Goal: Task Accomplishment & Management: Manage account settings

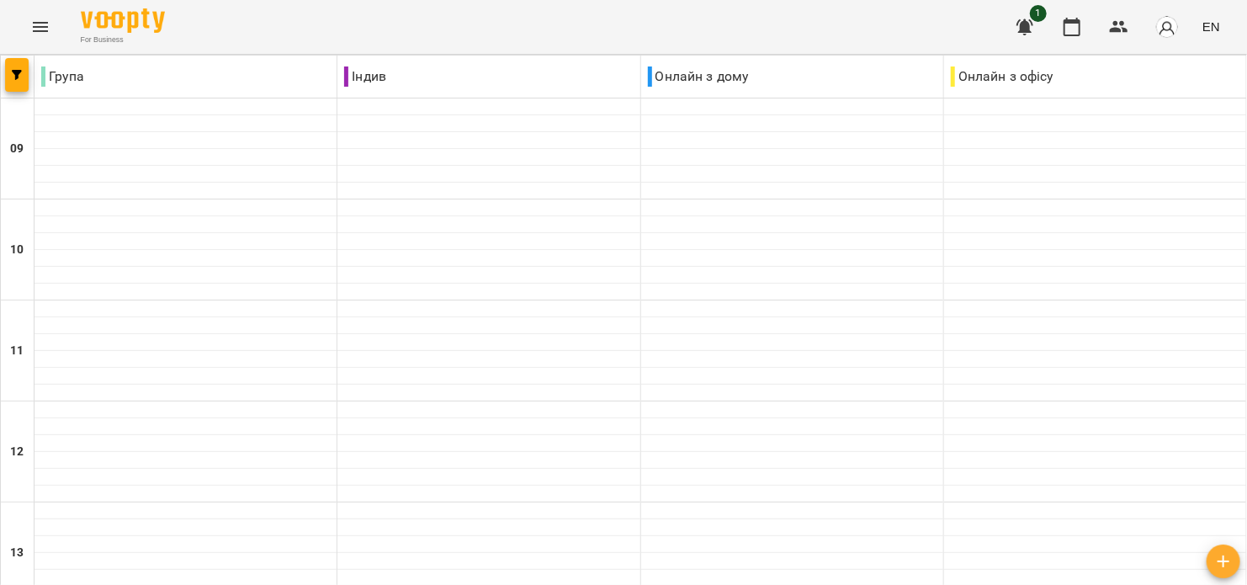
scroll to position [673, 0]
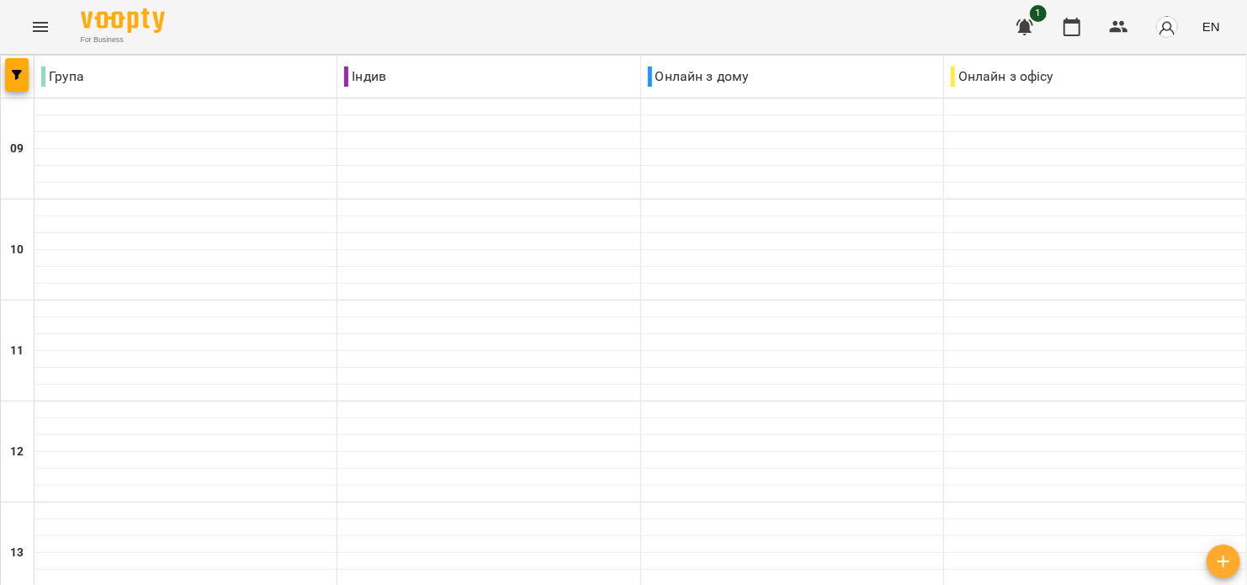
drag, startPoint x: 555, startPoint y: 527, endPoint x: 545, endPoint y: 516, distance: 14.3
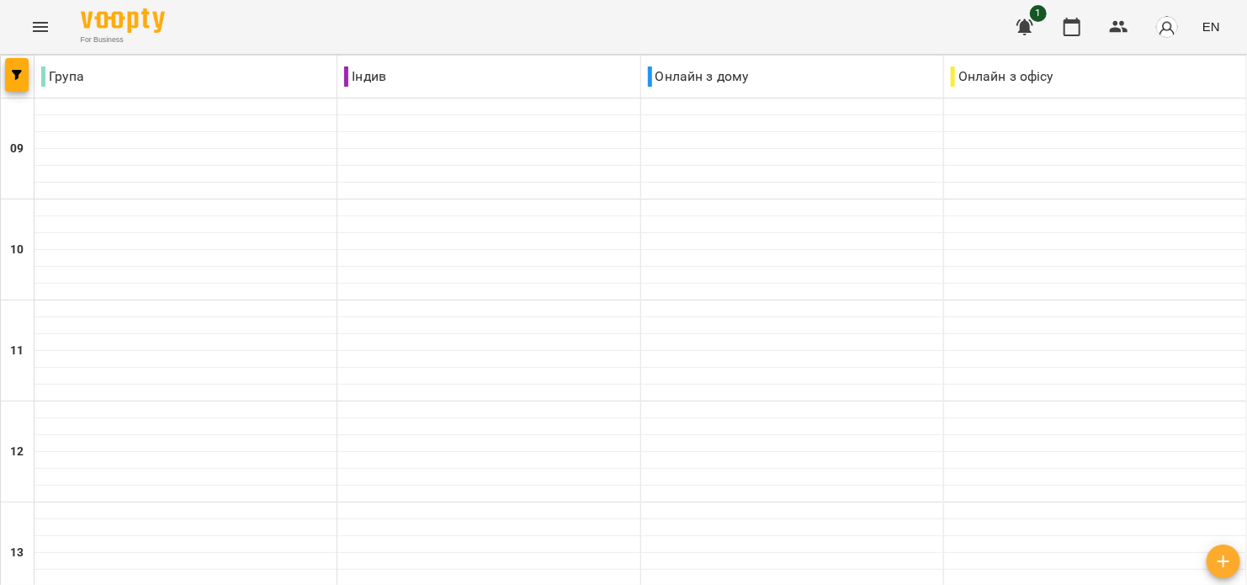
scroll to position [448, 0]
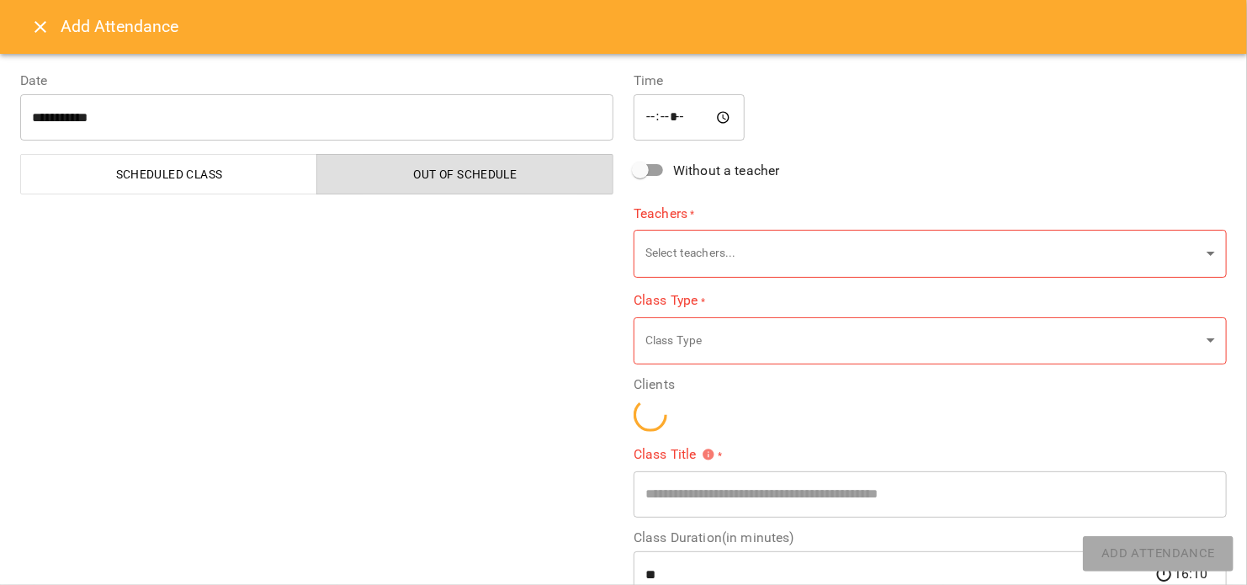
type input "**********"
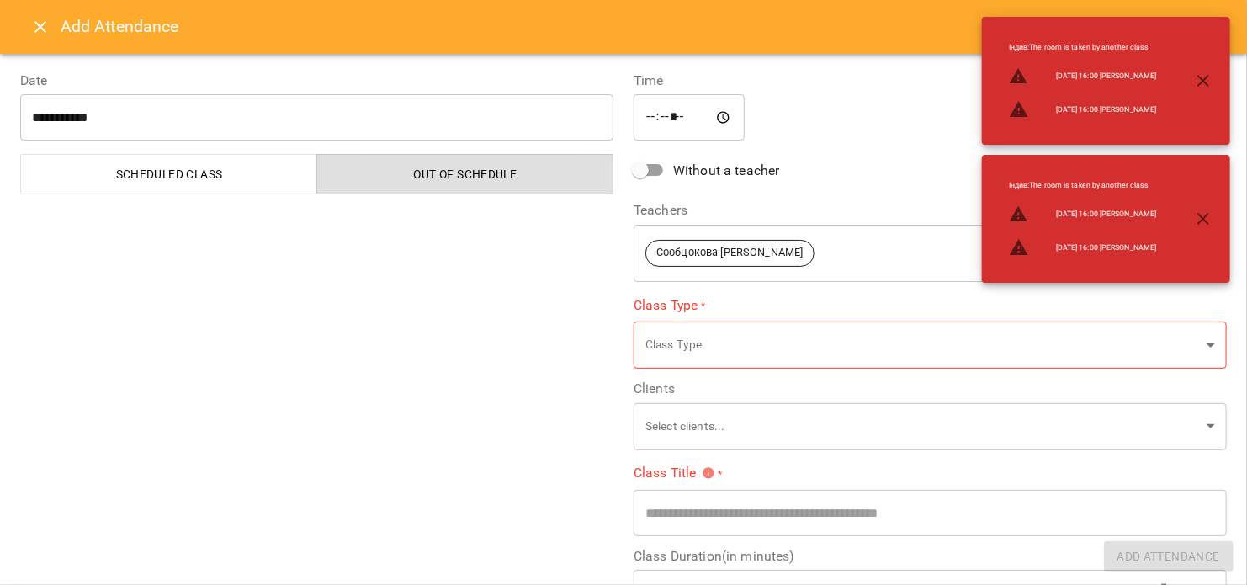
click at [41, 43] on button "Close" at bounding box center [40, 27] width 40 height 40
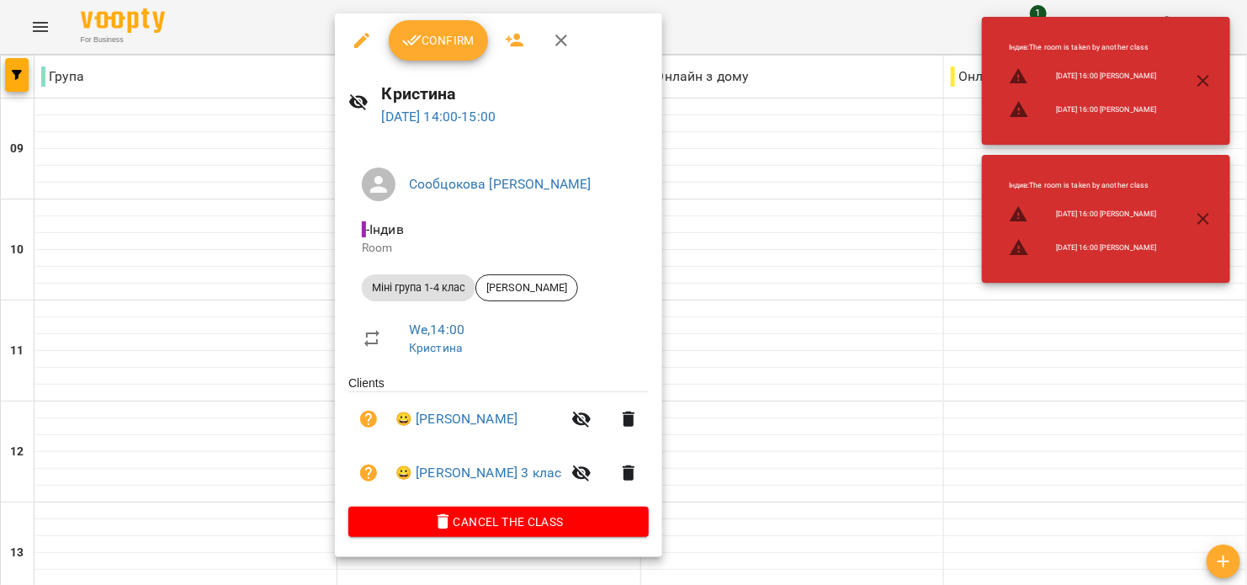
click at [716, 169] on div at bounding box center [623, 292] width 1247 height 585
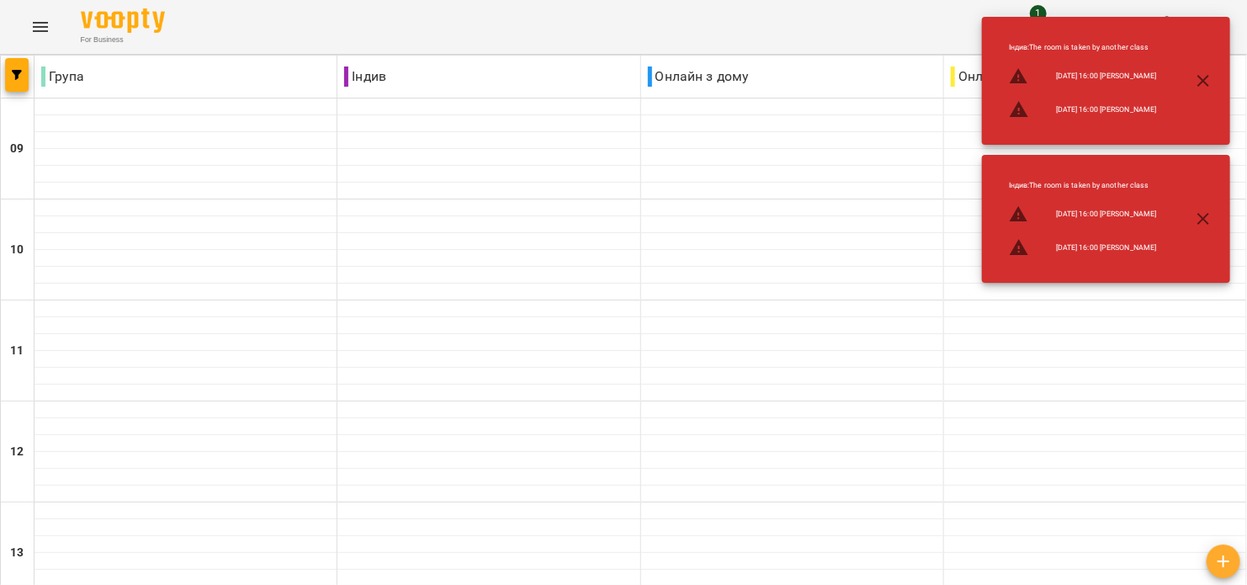
scroll to position [897, 0]
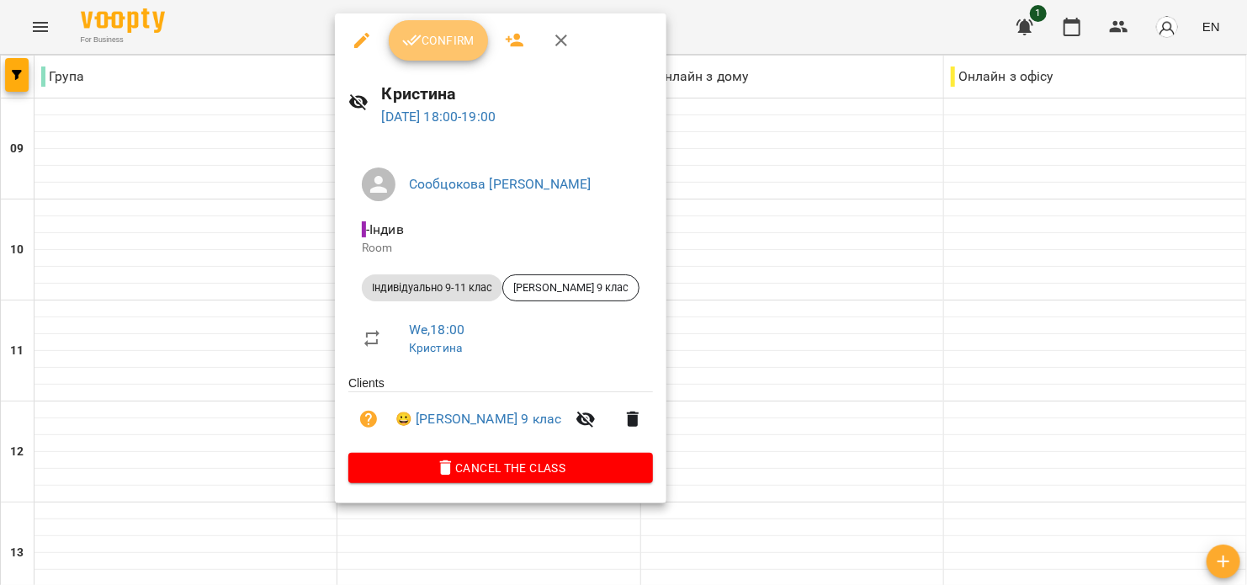
click at [415, 44] on icon "button" at bounding box center [412, 40] width 20 height 20
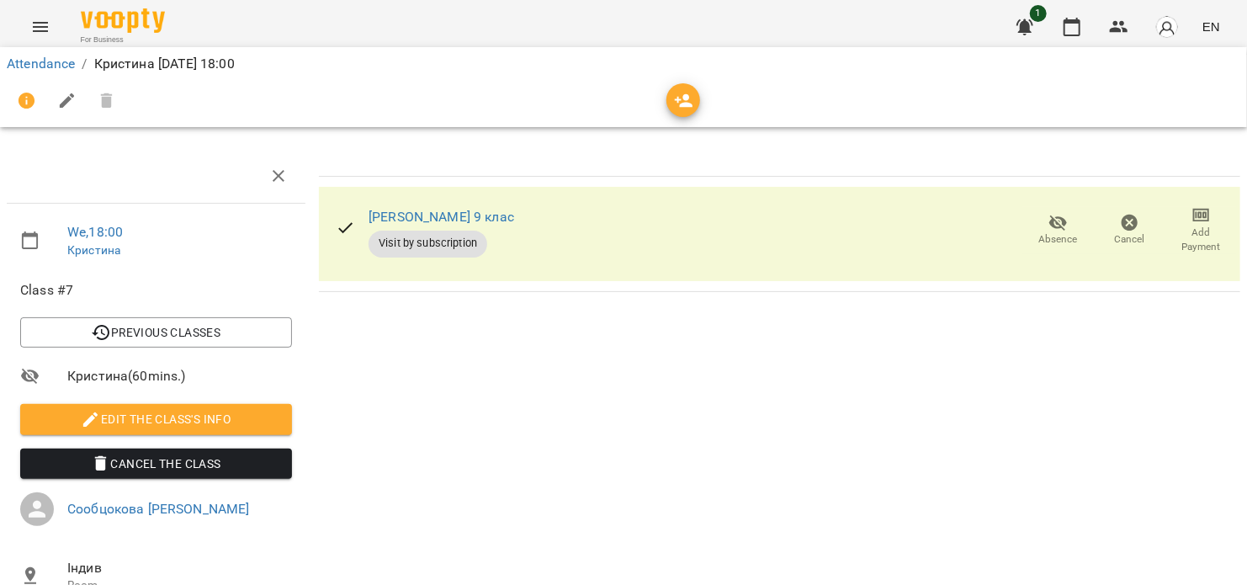
click at [666, 98] on span "button" at bounding box center [683, 101] width 34 height 20
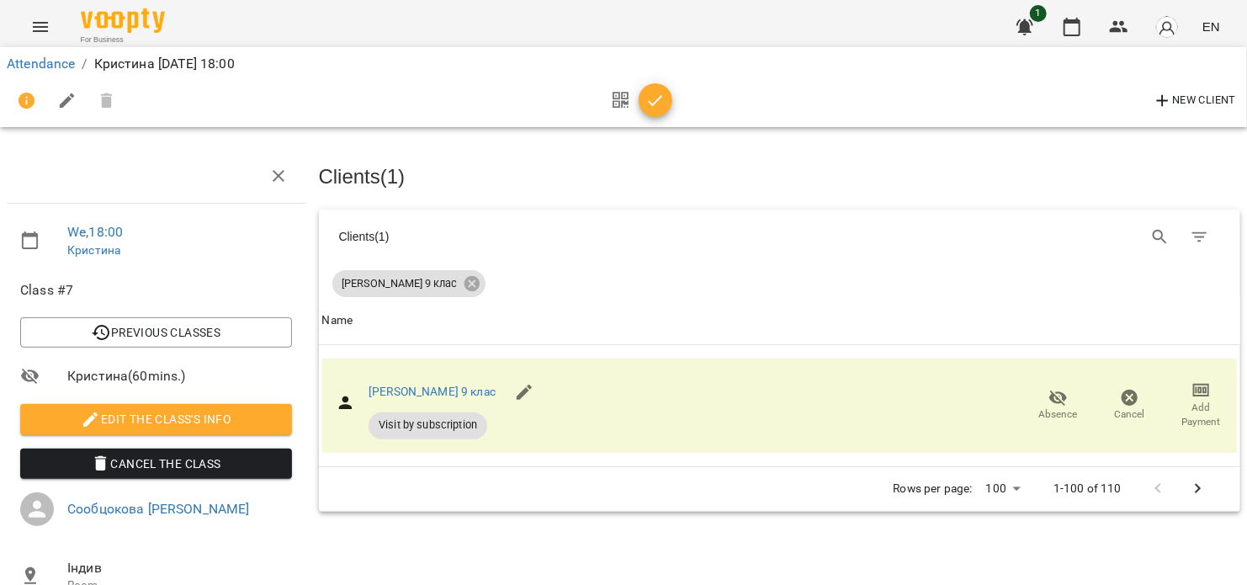
click at [665, 99] on span "button" at bounding box center [655, 101] width 34 height 20
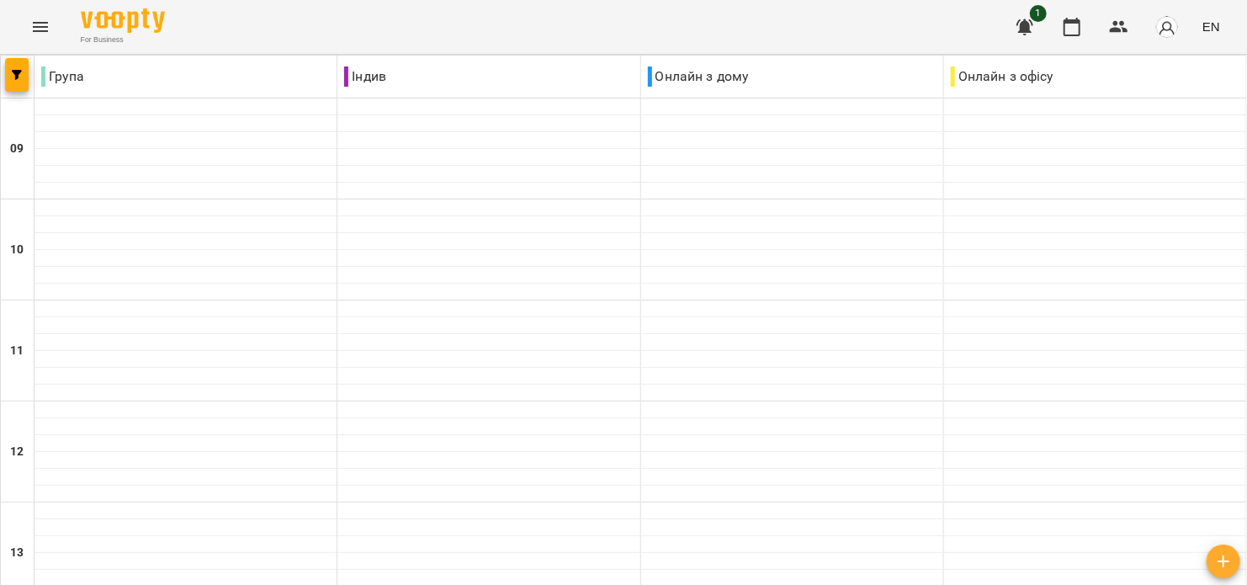
scroll to position [224, 0]
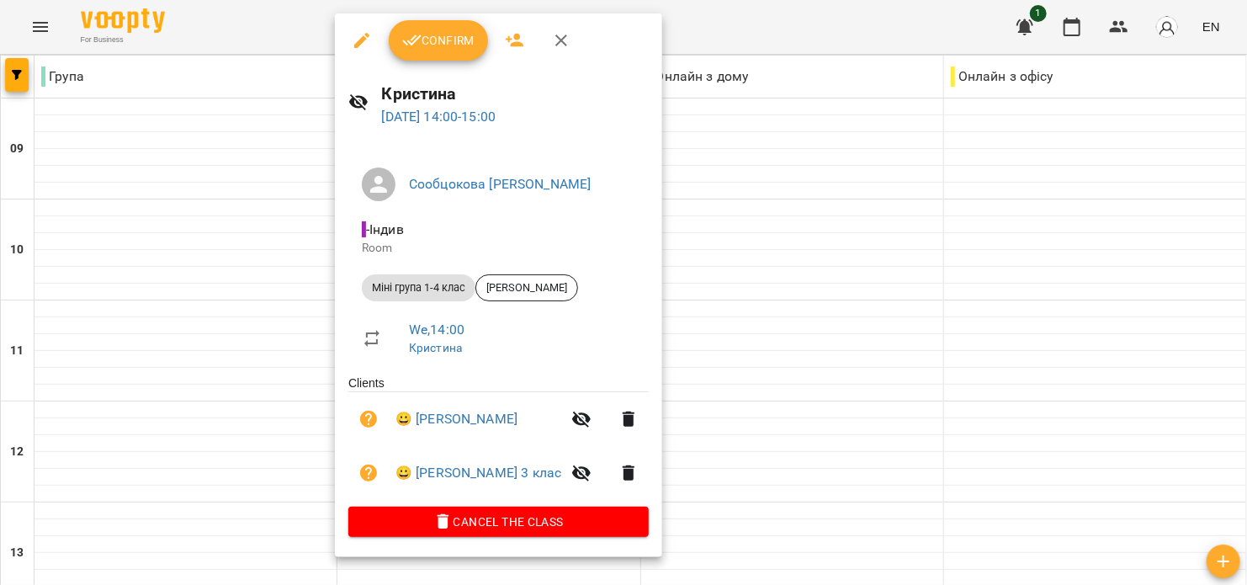
click at [817, 560] on div at bounding box center [623, 292] width 1247 height 585
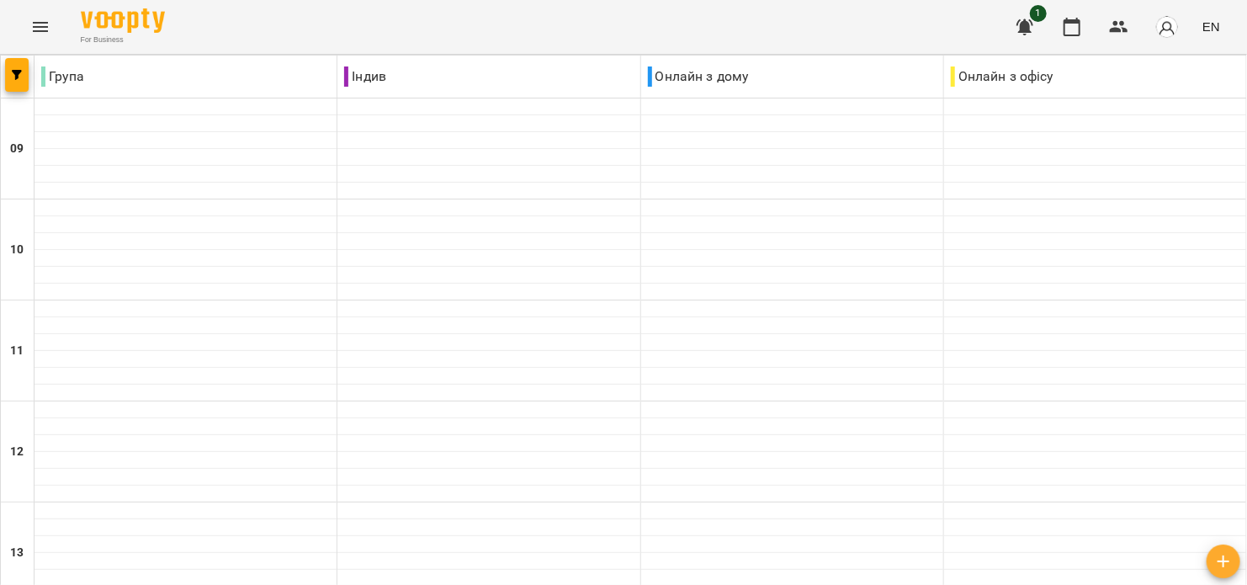
type input "**********"
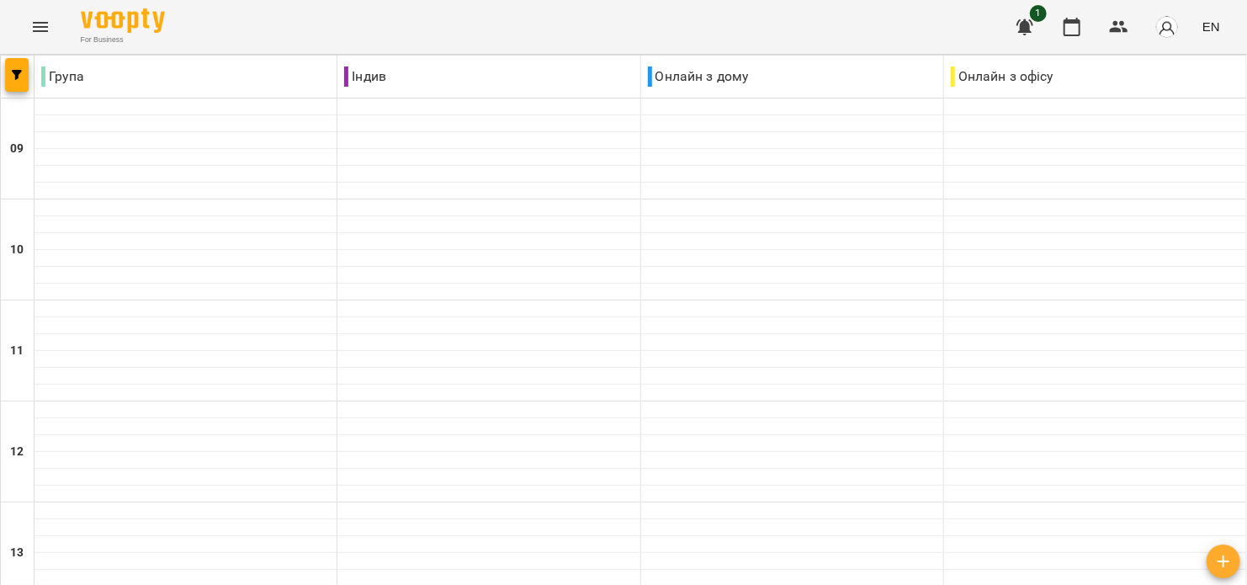
scroll to position [673, 0]
drag, startPoint x: 702, startPoint y: 493, endPoint x: 738, endPoint y: 484, distance: 36.5
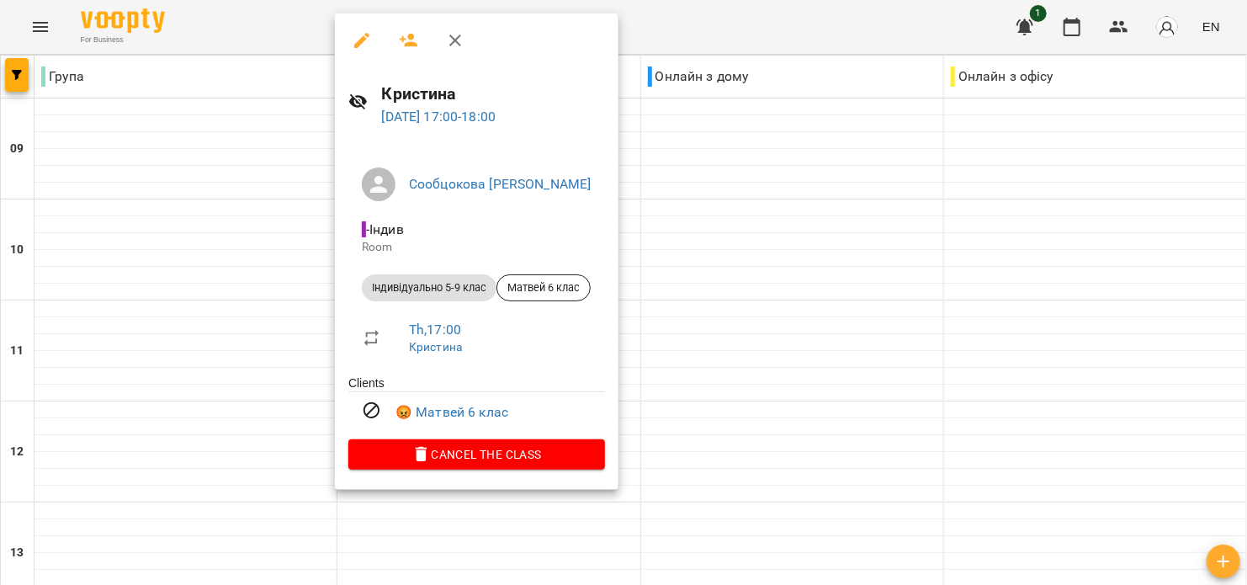
click at [712, 289] on div at bounding box center [623, 292] width 1247 height 585
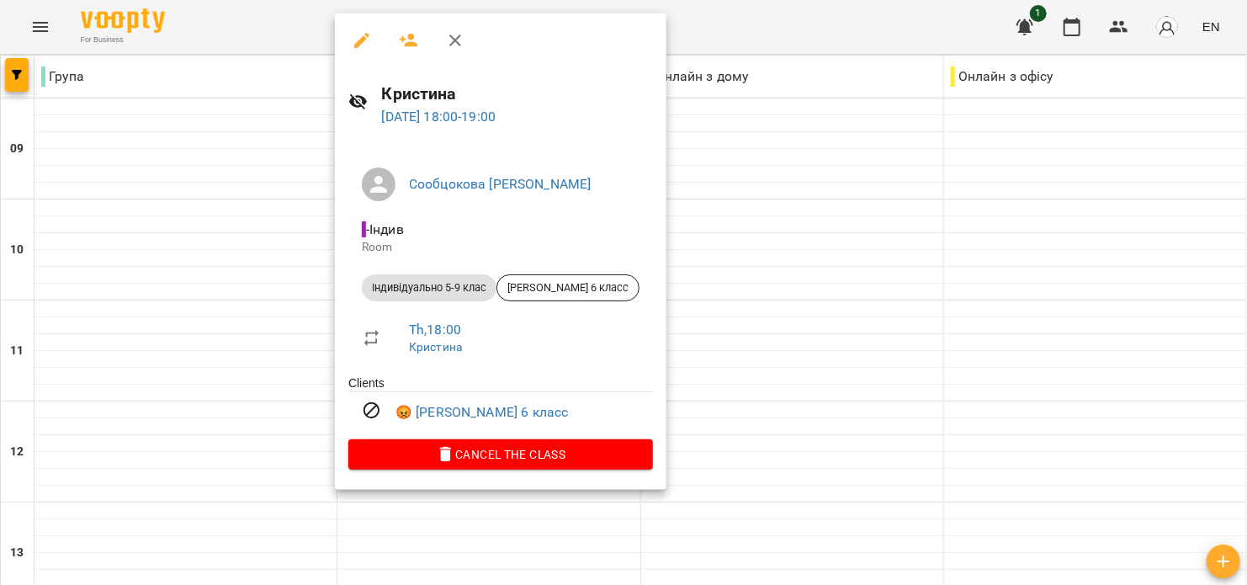
click at [787, 277] on div at bounding box center [623, 292] width 1247 height 585
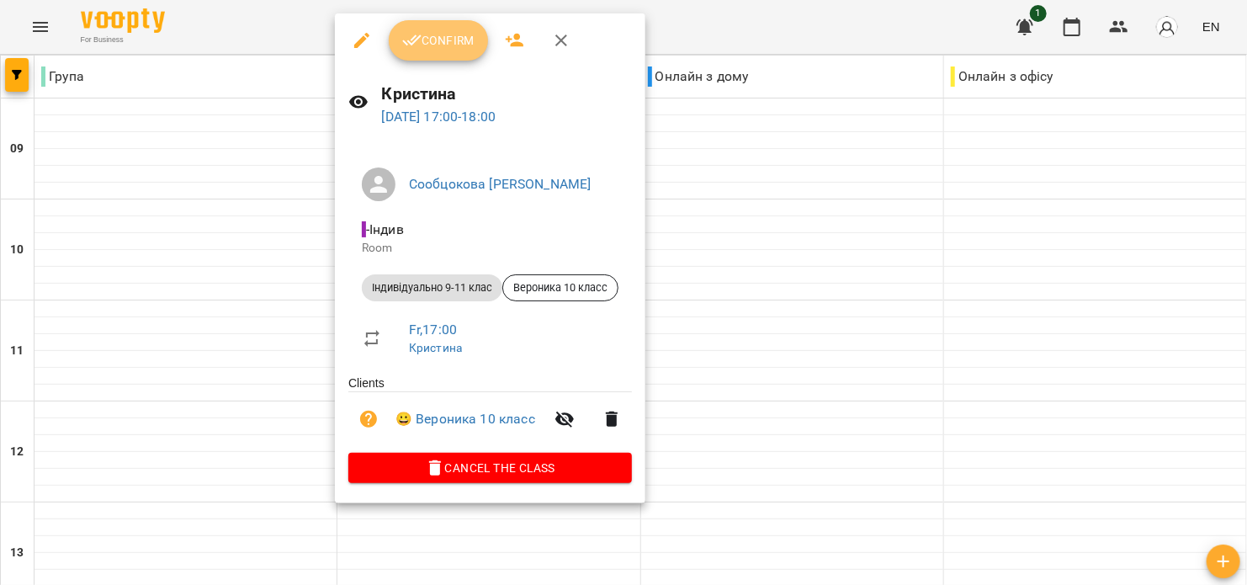
click at [443, 30] on button "Confirm" at bounding box center [438, 40] width 99 height 40
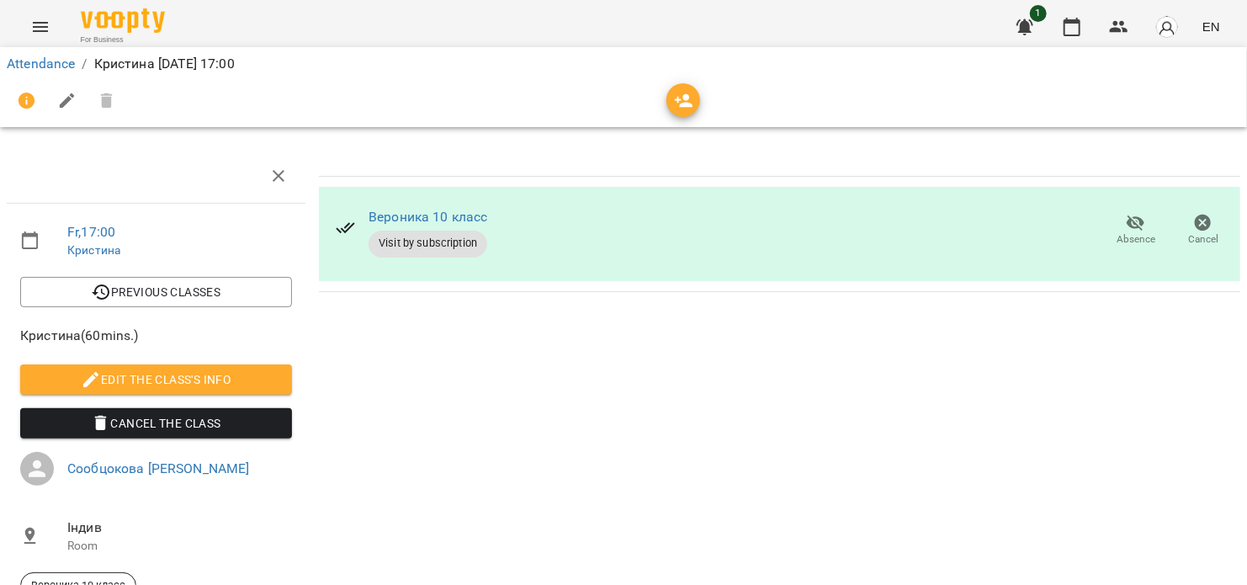
click at [674, 108] on icon "button" at bounding box center [684, 101] width 20 height 20
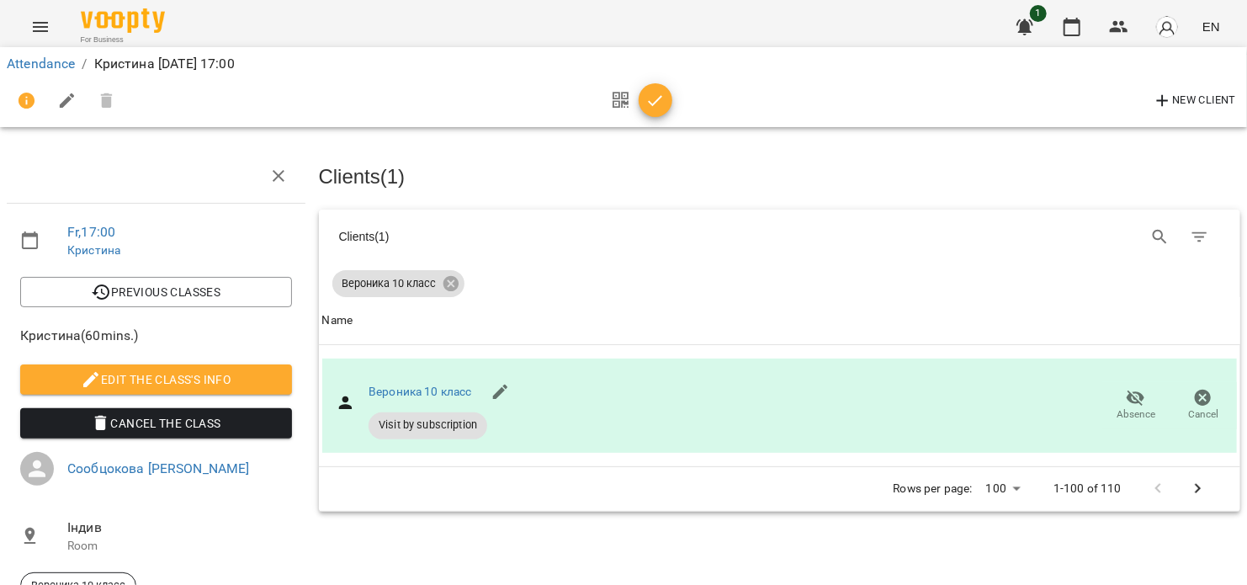
click at [643, 106] on span "button" at bounding box center [655, 101] width 34 height 20
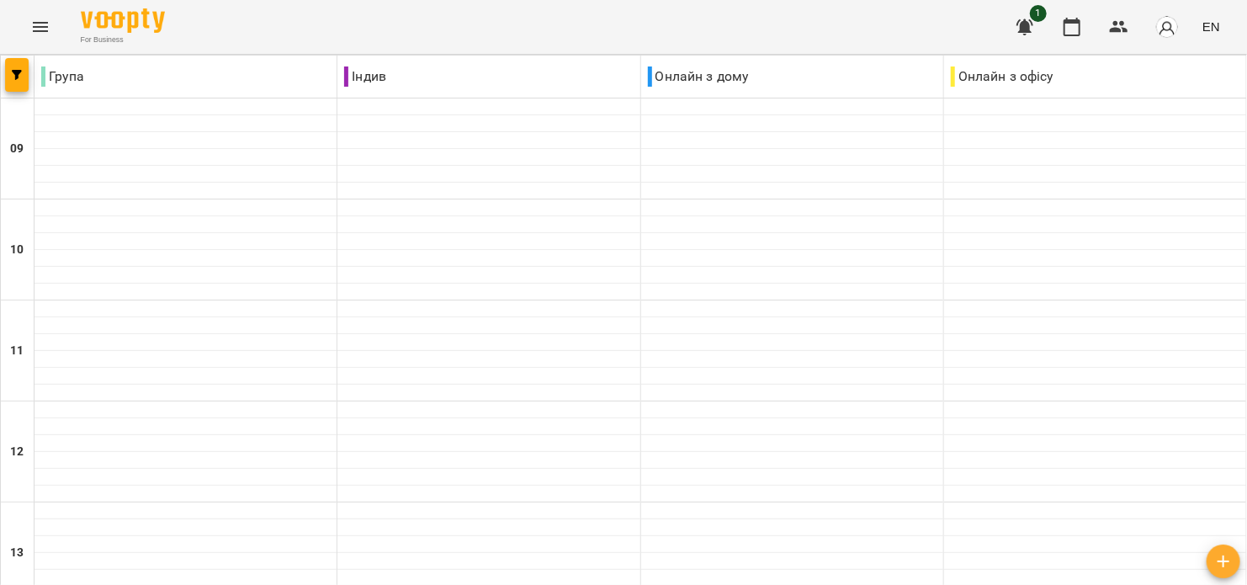
scroll to position [673, 0]
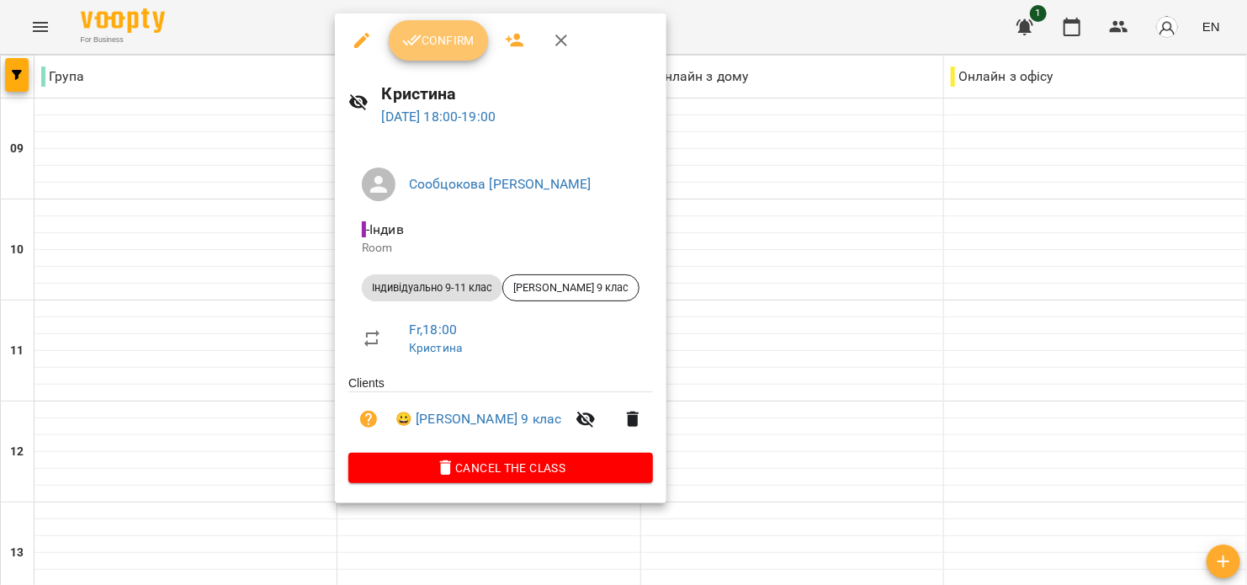
click at [443, 36] on span "Confirm" at bounding box center [438, 40] width 72 height 20
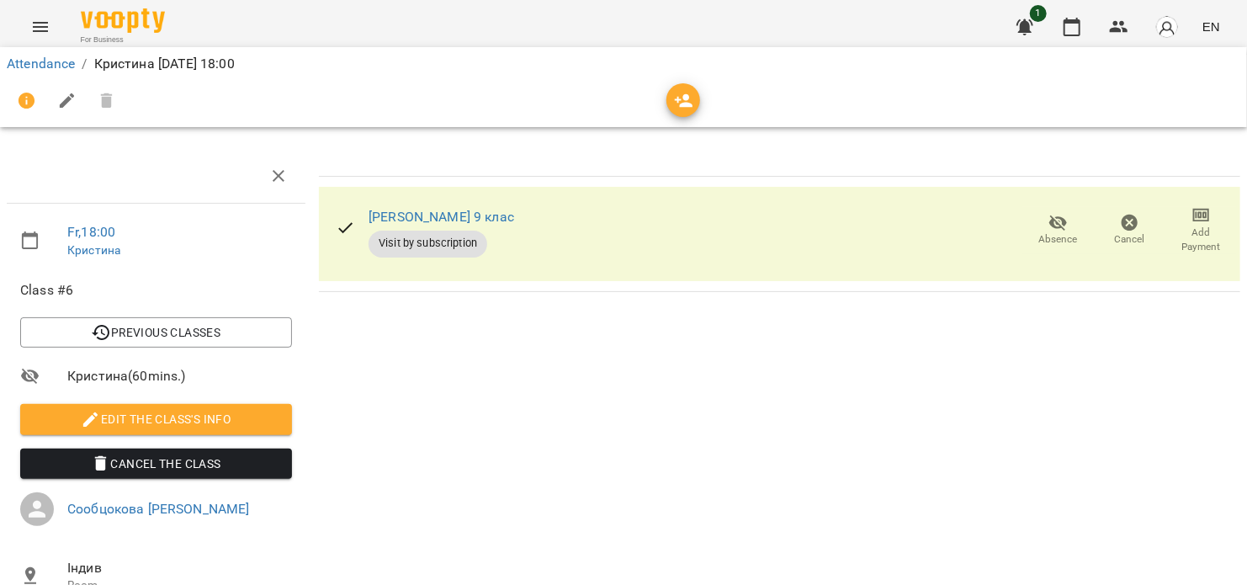
click at [707, 111] on div at bounding box center [623, 101] width 1233 height 40
click at [696, 108] on span "button" at bounding box center [683, 101] width 34 height 20
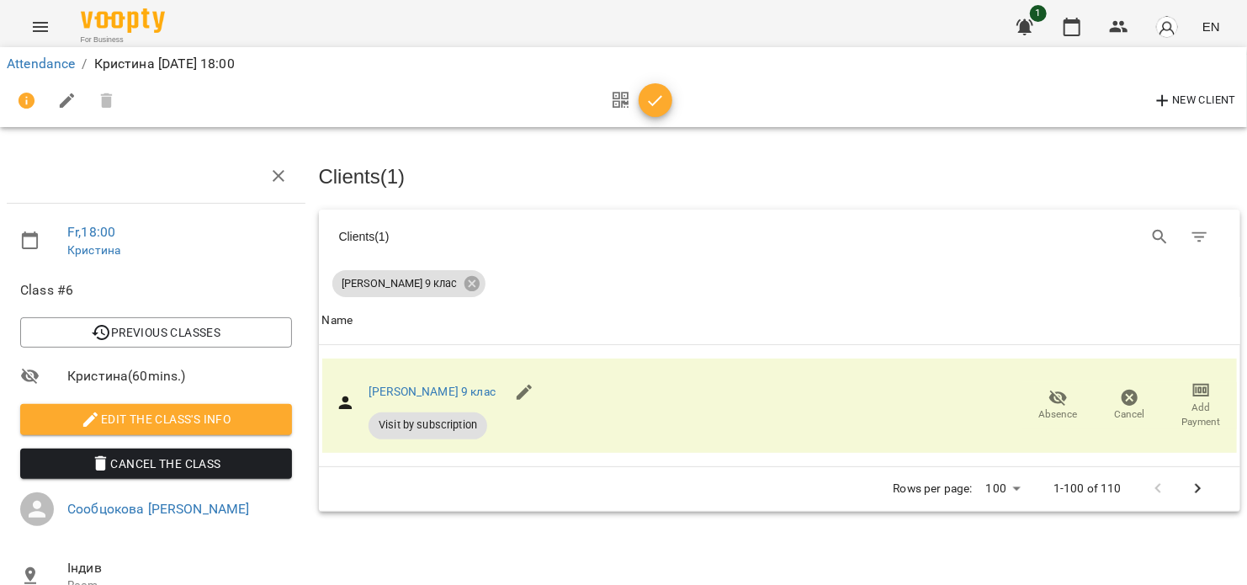
click at [645, 103] on icon "button" at bounding box center [655, 101] width 20 height 20
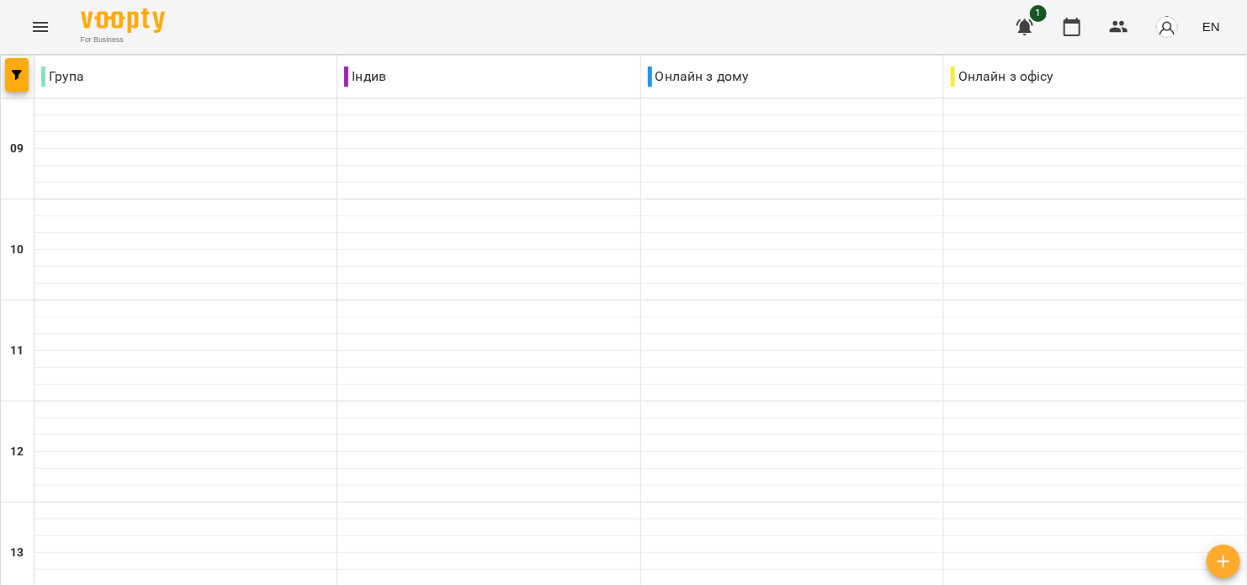
scroll to position [673, 0]
